Goal: Task Accomplishment & Management: Manage account settings

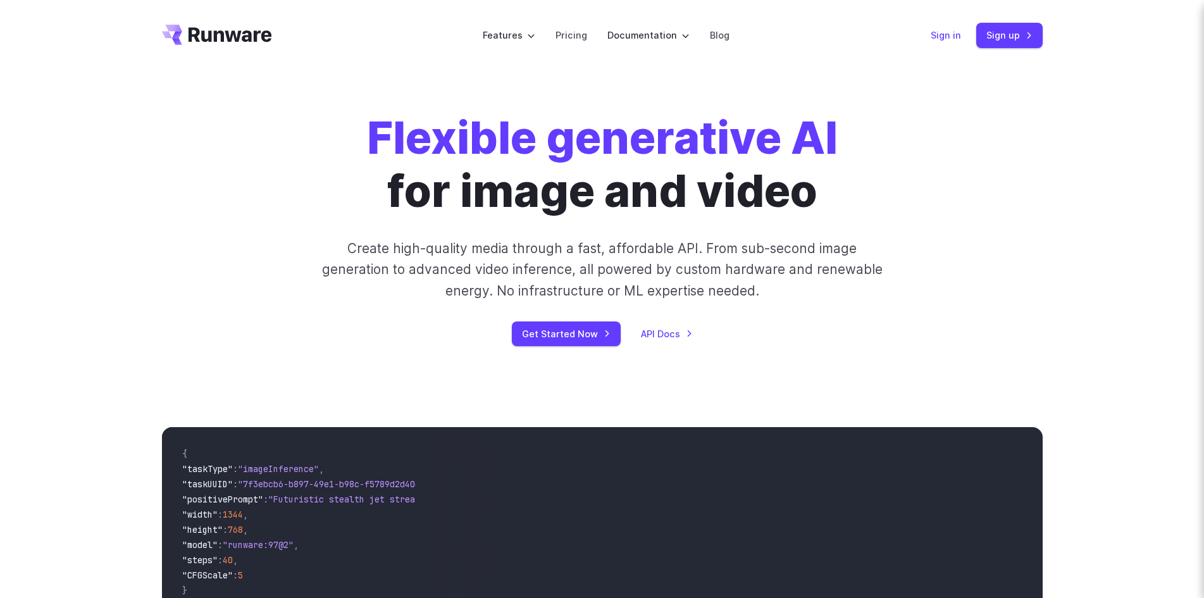
click at [947, 35] on link "Sign in" at bounding box center [946, 35] width 30 height 15
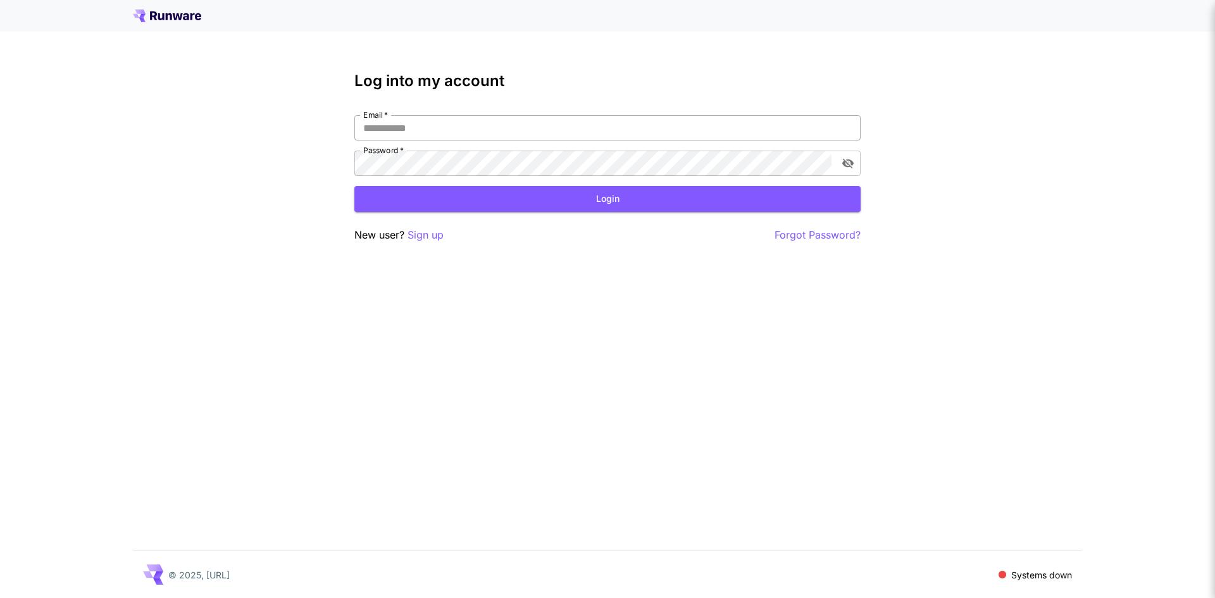
click at [443, 124] on input "Email   *" at bounding box center [607, 127] width 506 height 25
type input "**********"
click at [606, 199] on button "Login" at bounding box center [607, 199] width 506 height 26
